Goal: Check status: Check status

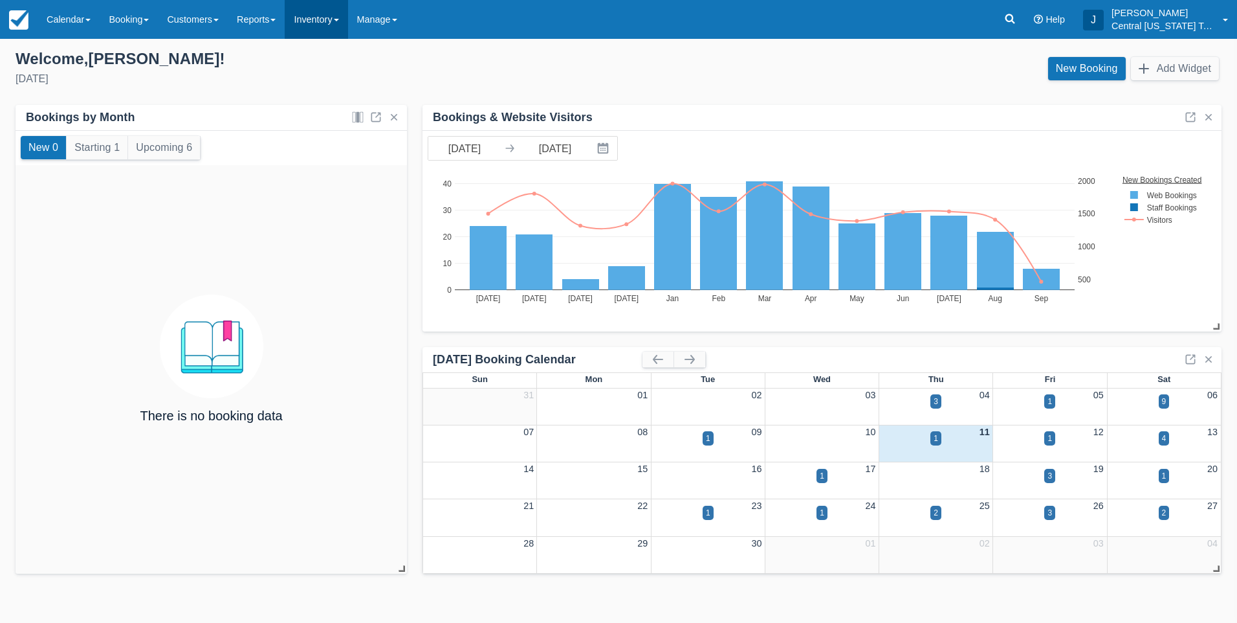
click at [324, 19] on link "Inventory" at bounding box center [316, 19] width 63 height 39
click at [340, 159] on link "Gift Certificates" at bounding box center [336, 164] width 102 height 27
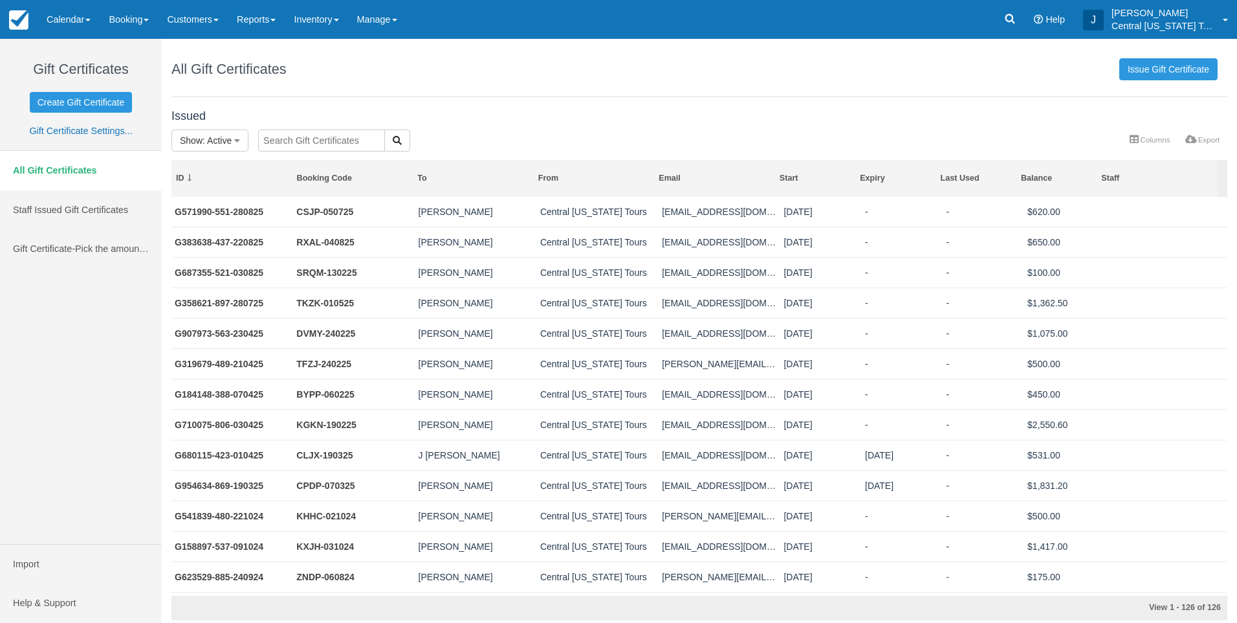
click at [302, 139] on input "text" at bounding box center [321, 140] width 127 height 22
type input "g267028-249-110124"
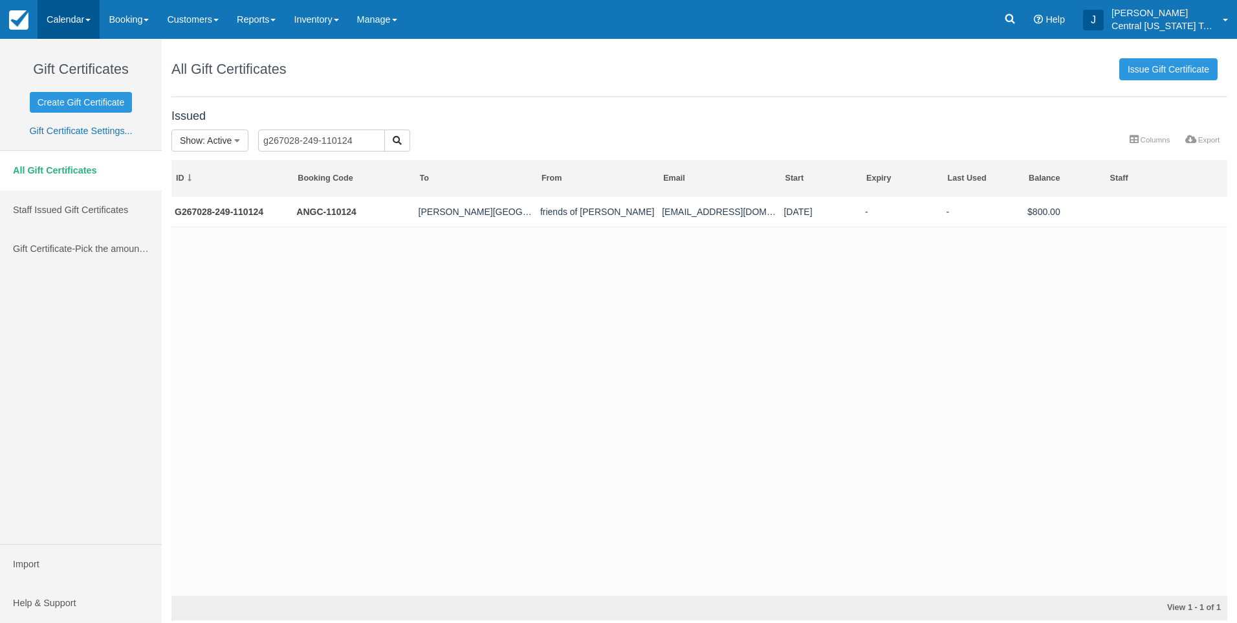
click at [87, 28] on link "Calendar" at bounding box center [69, 19] width 62 height 39
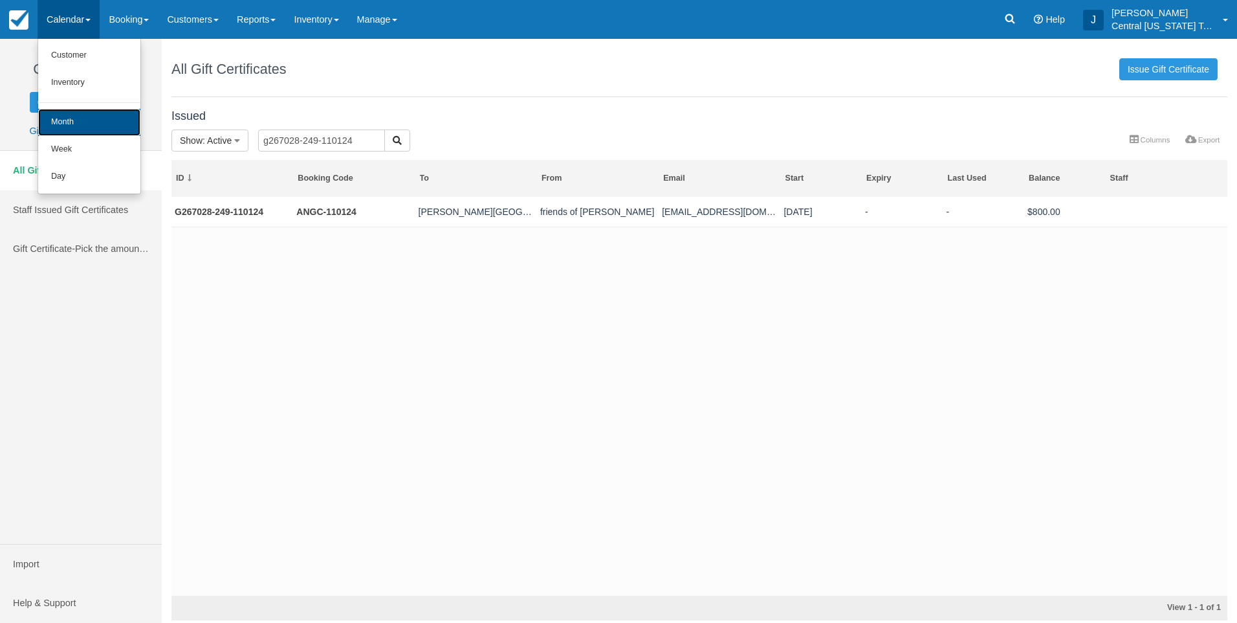
click at [89, 126] on link "Month" at bounding box center [89, 122] width 102 height 27
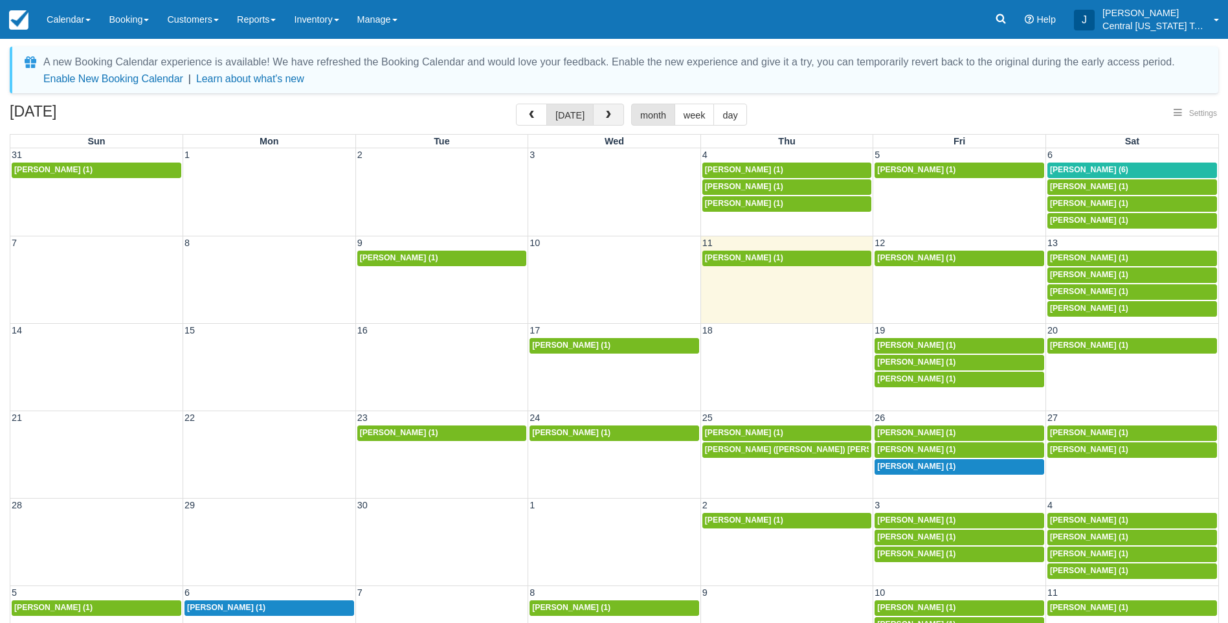
click at [606, 115] on span "button" at bounding box center [608, 115] width 9 height 9
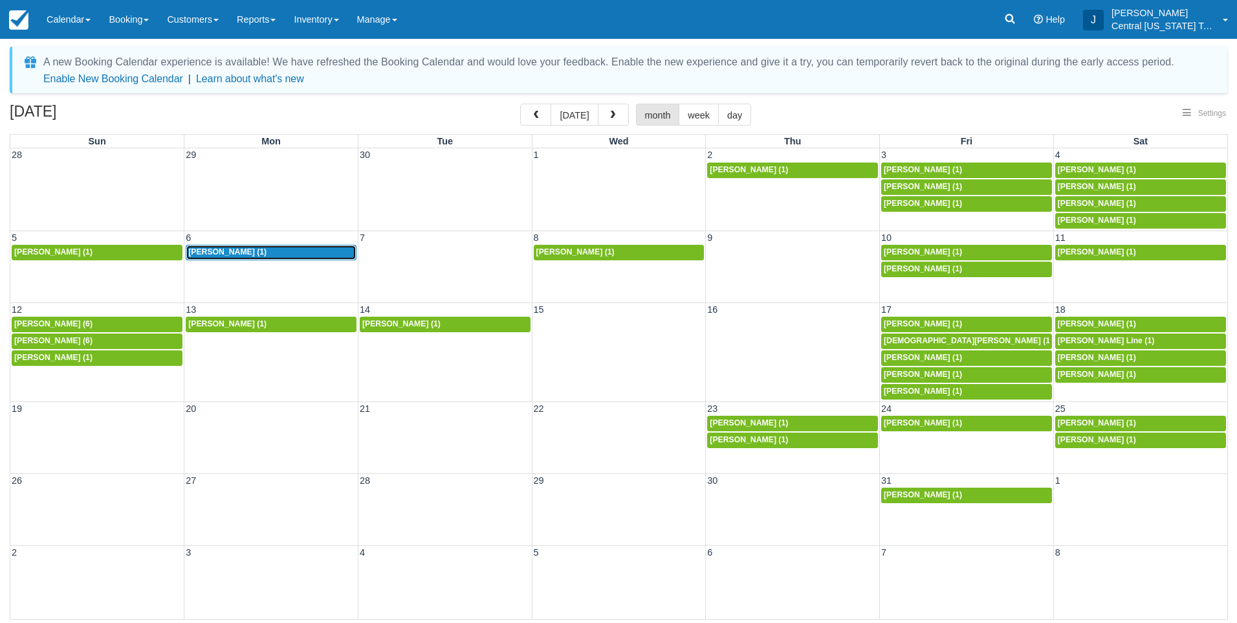
click at [245, 252] on span "Katrina Hagen (1)" at bounding box center [227, 251] width 78 height 9
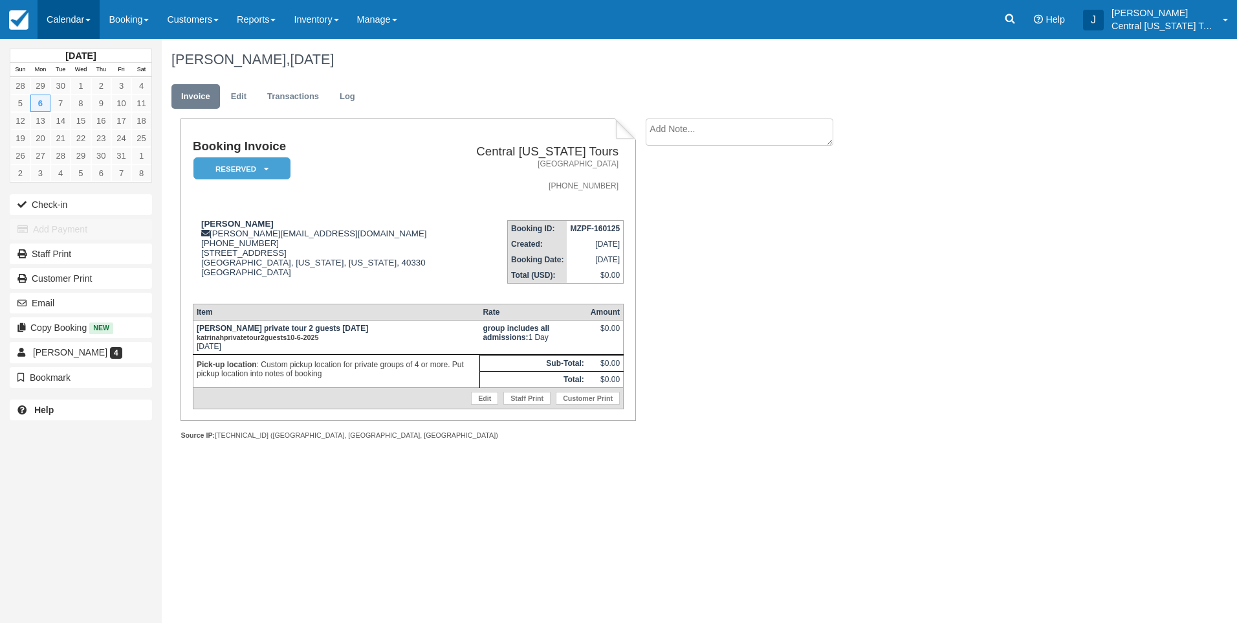
click at [63, 21] on link "Calendar" at bounding box center [69, 19] width 62 height 39
click at [79, 115] on link "Month" at bounding box center [89, 122] width 102 height 27
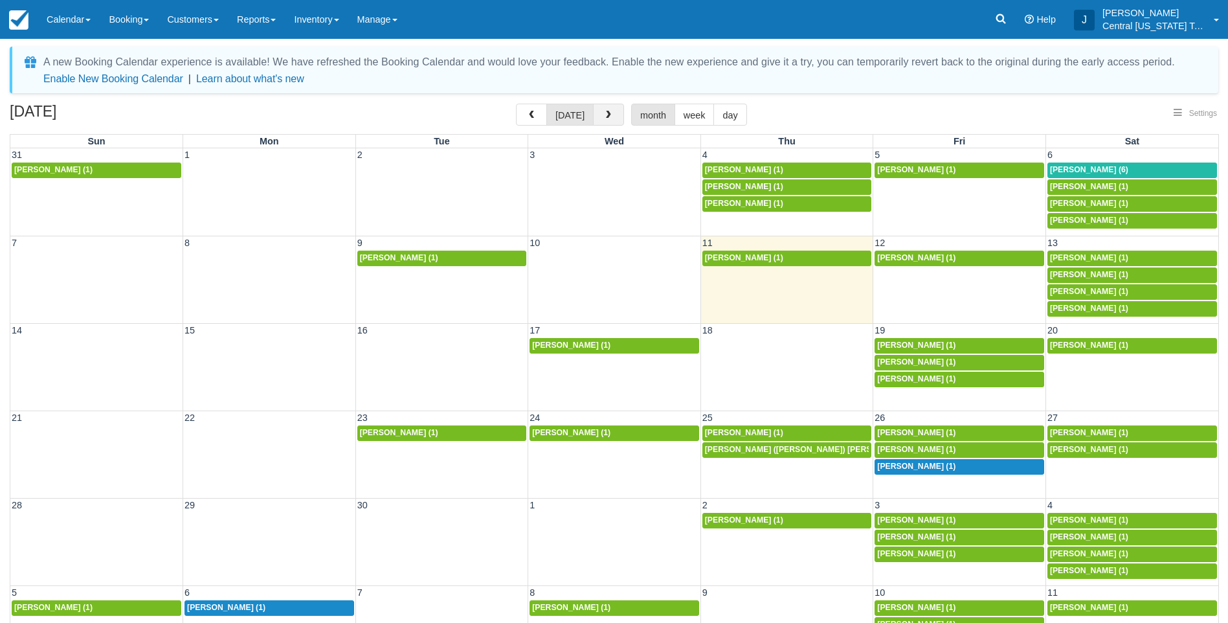
click at [597, 109] on button "button" at bounding box center [608, 115] width 31 height 22
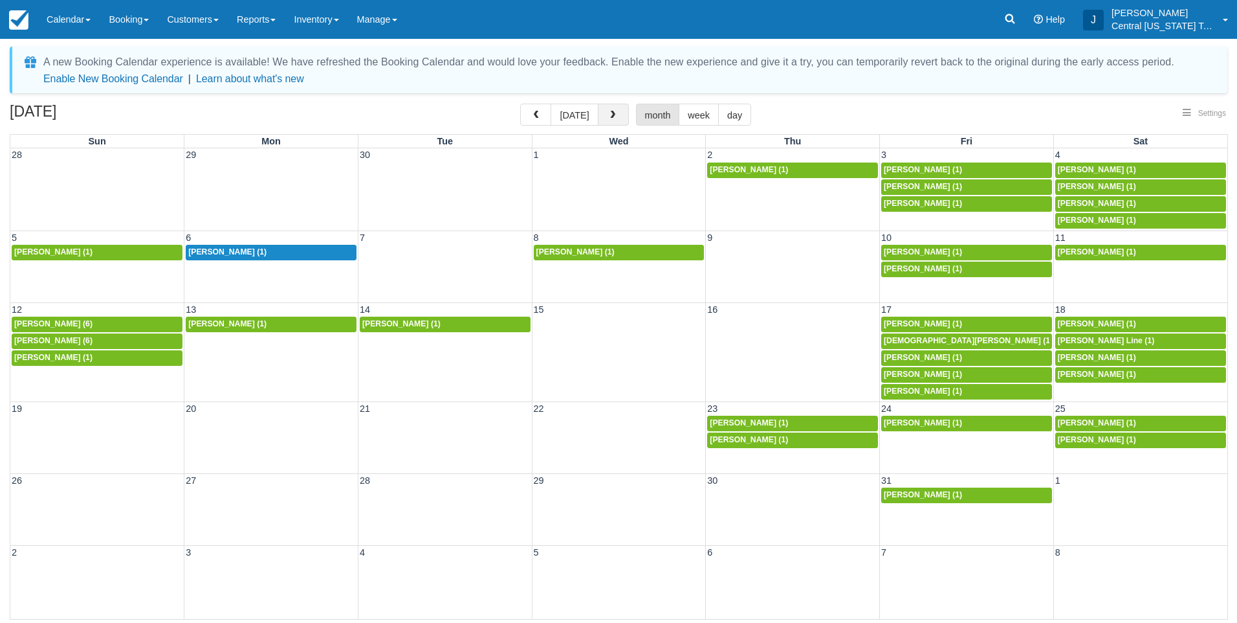
click at [598, 109] on button "button" at bounding box center [613, 115] width 31 height 22
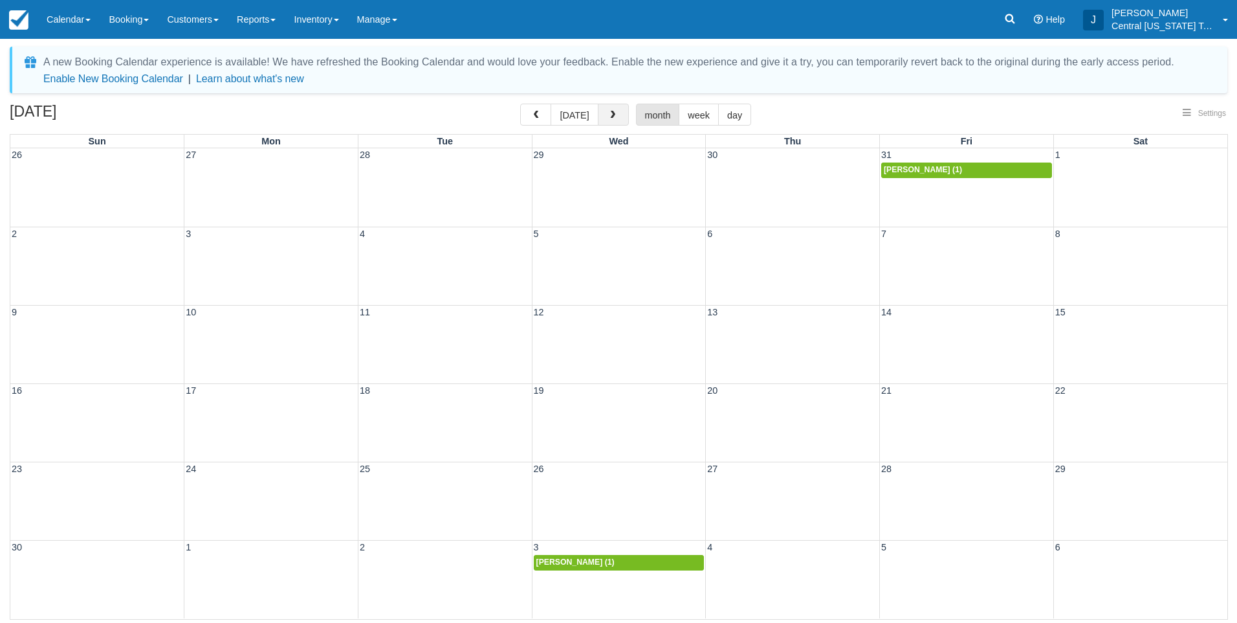
click at [598, 109] on button "button" at bounding box center [613, 115] width 31 height 22
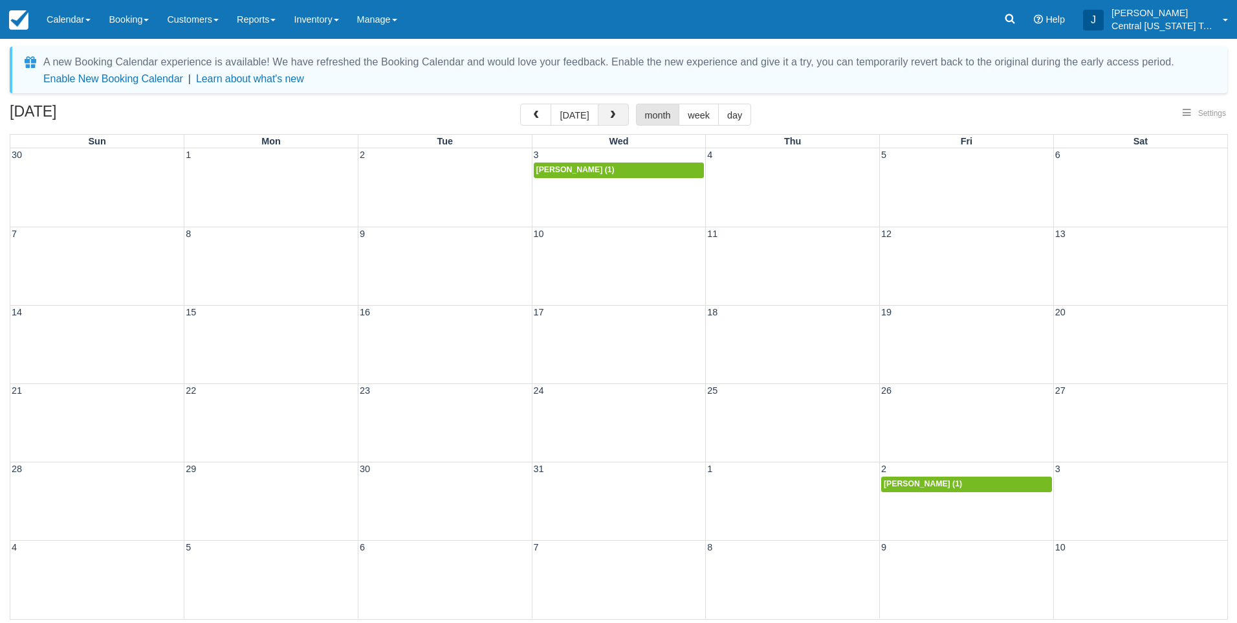
click at [598, 109] on button "button" at bounding box center [613, 115] width 31 height 22
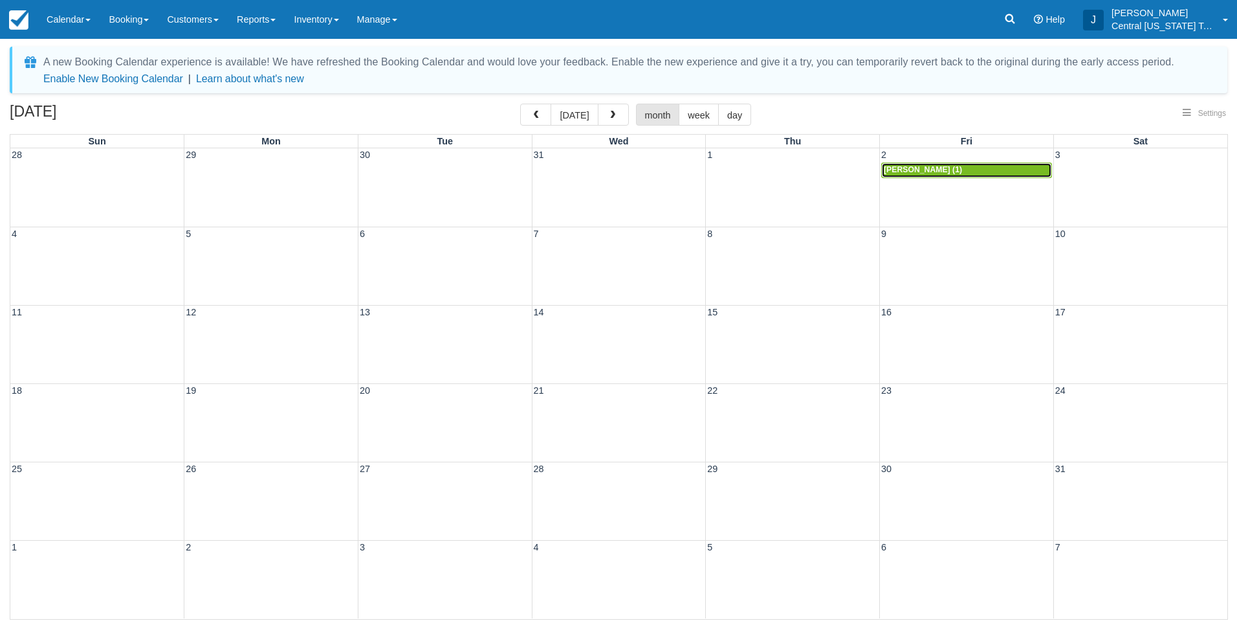
click at [917, 168] on span "Amber Pontorno (1)" at bounding box center [923, 169] width 78 height 9
